Goal: Transaction & Acquisition: Obtain resource

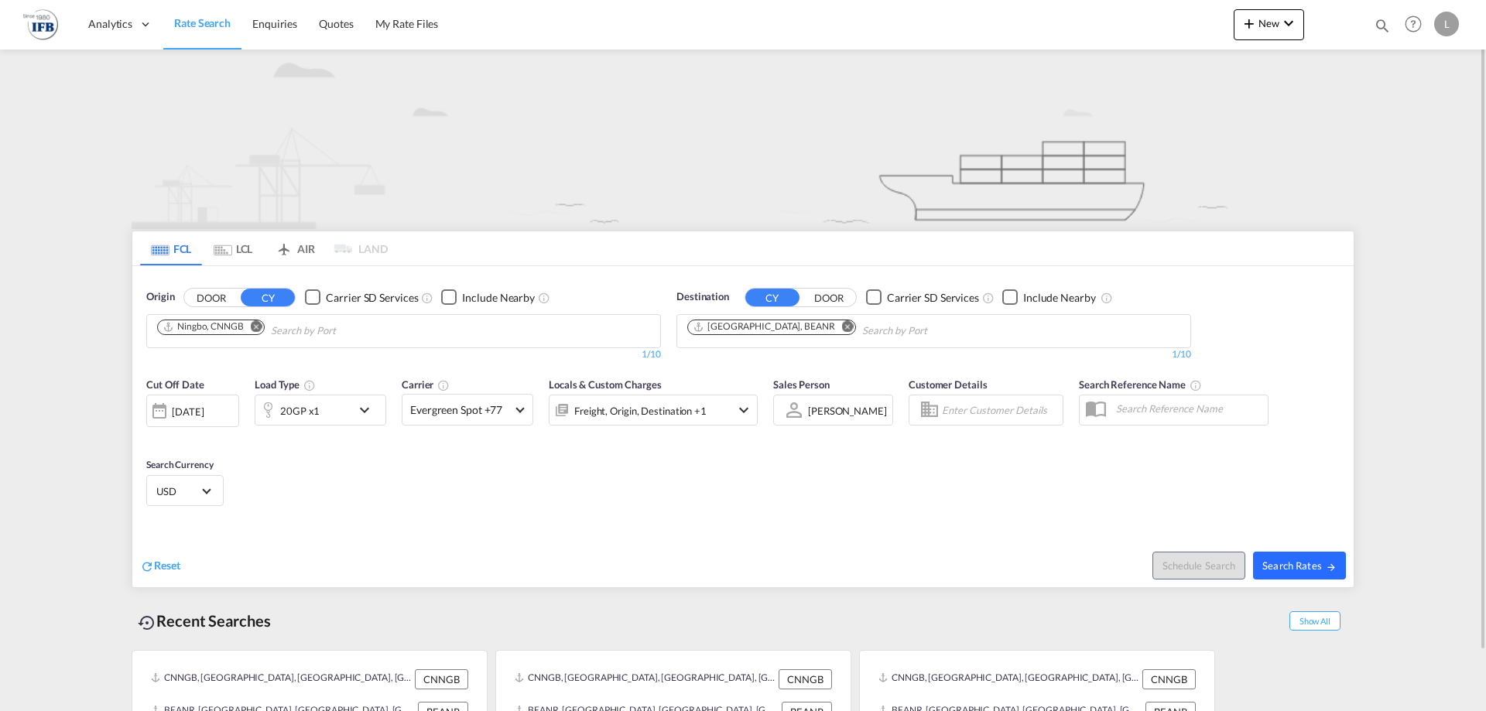
click at [1309, 558] on button "Search Rates" at bounding box center [1299, 566] width 93 height 28
type input "CNNGB to BEANR / 22 Aug 2025"
click at [204, 416] on div "[DATE]" at bounding box center [188, 412] width 32 height 14
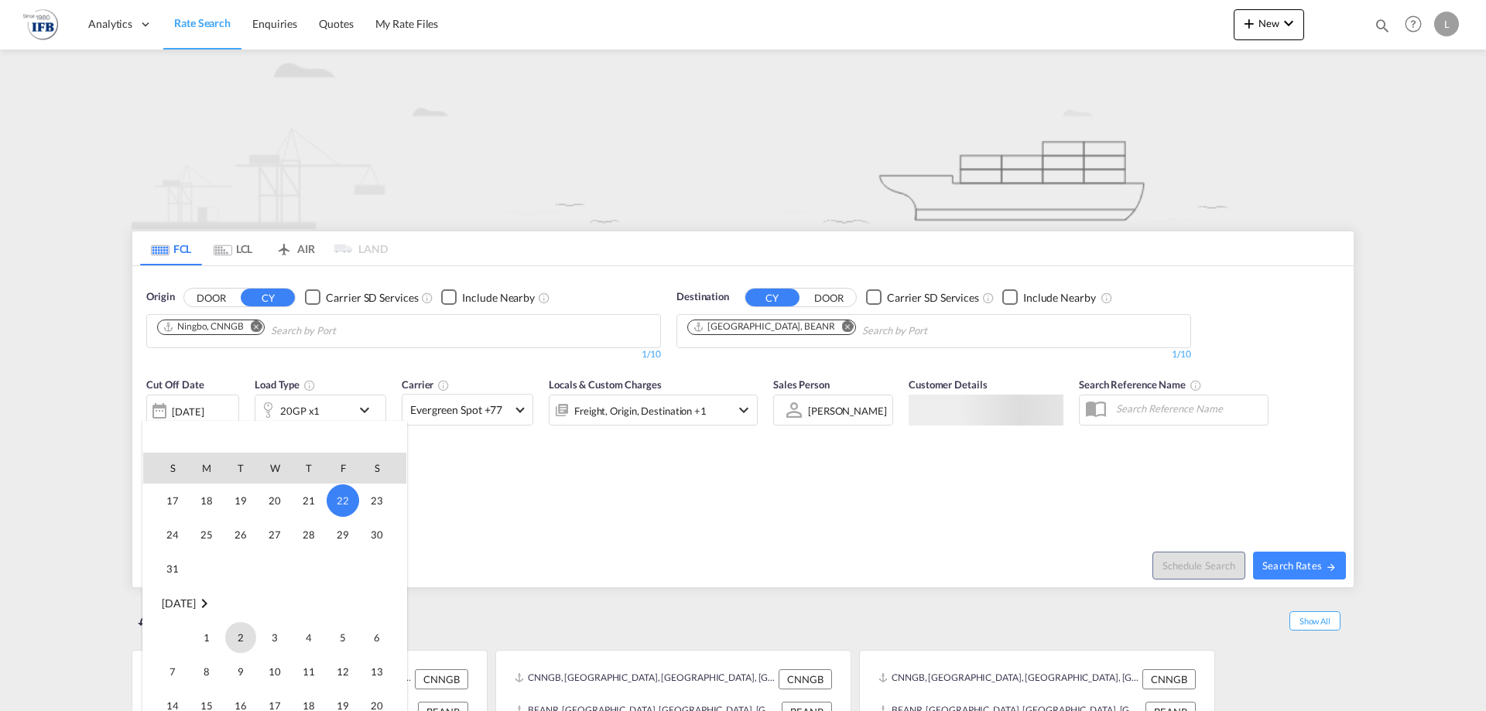
scroll to position [744, 0]
click at [235, 612] on span "2" at bounding box center [240, 611] width 31 height 31
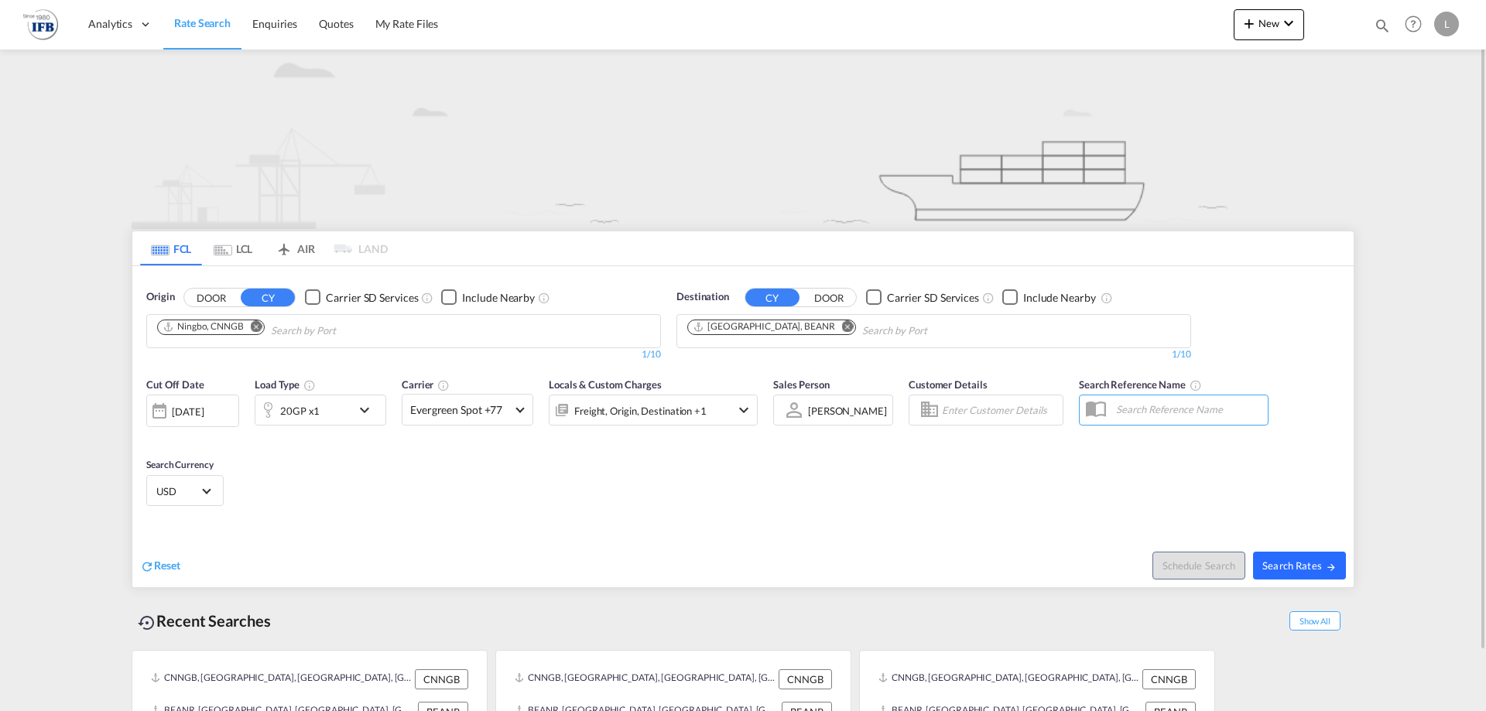
click at [1296, 577] on button "Search Rates" at bounding box center [1299, 566] width 93 height 28
type input "CNNGB to BEANR / [DATE]"
